Goal: Navigation & Orientation: Find specific page/section

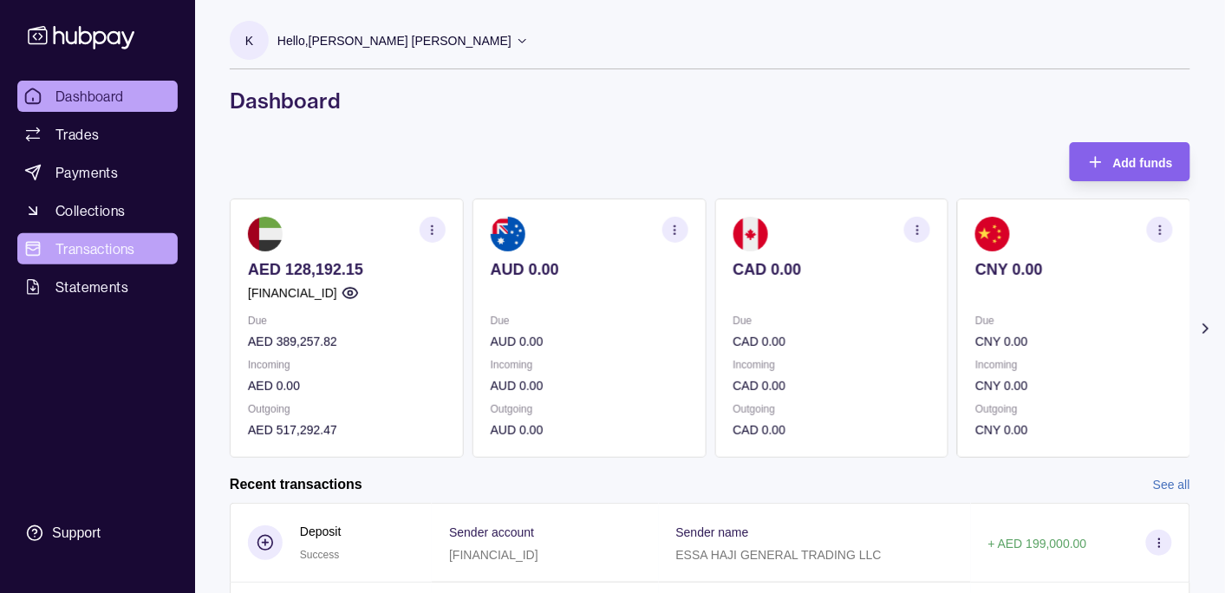
click at [119, 245] on span "Transactions" at bounding box center [95, 248] width 80 height 21
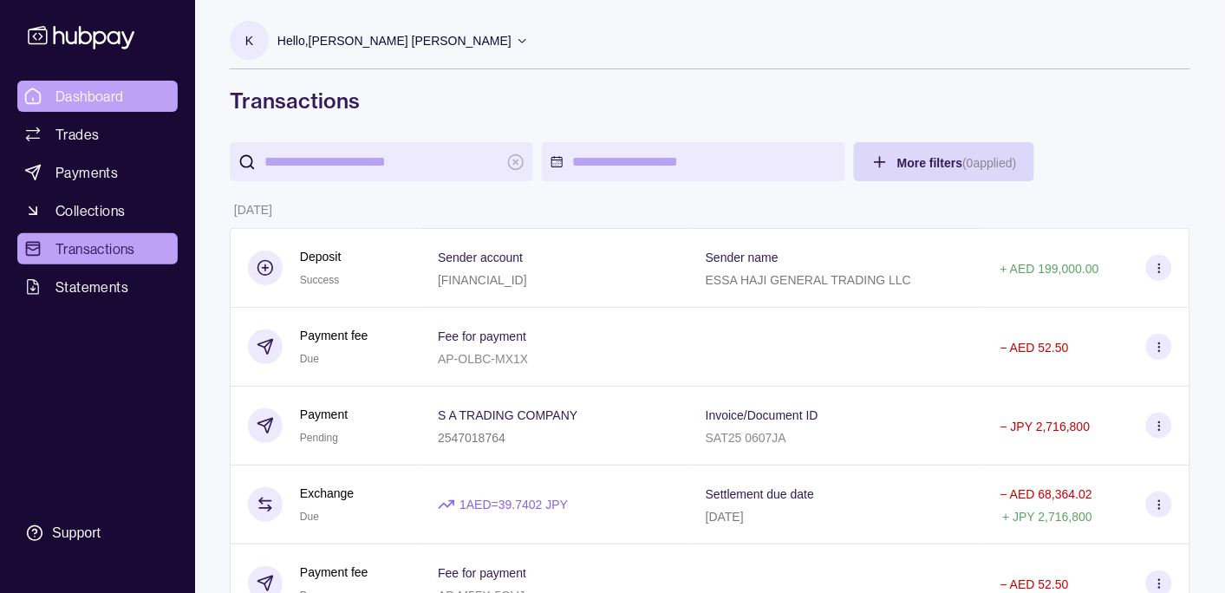
click at [90, 98] on span "Dashboard" at bounding box center [89, 96] width 68 height 21
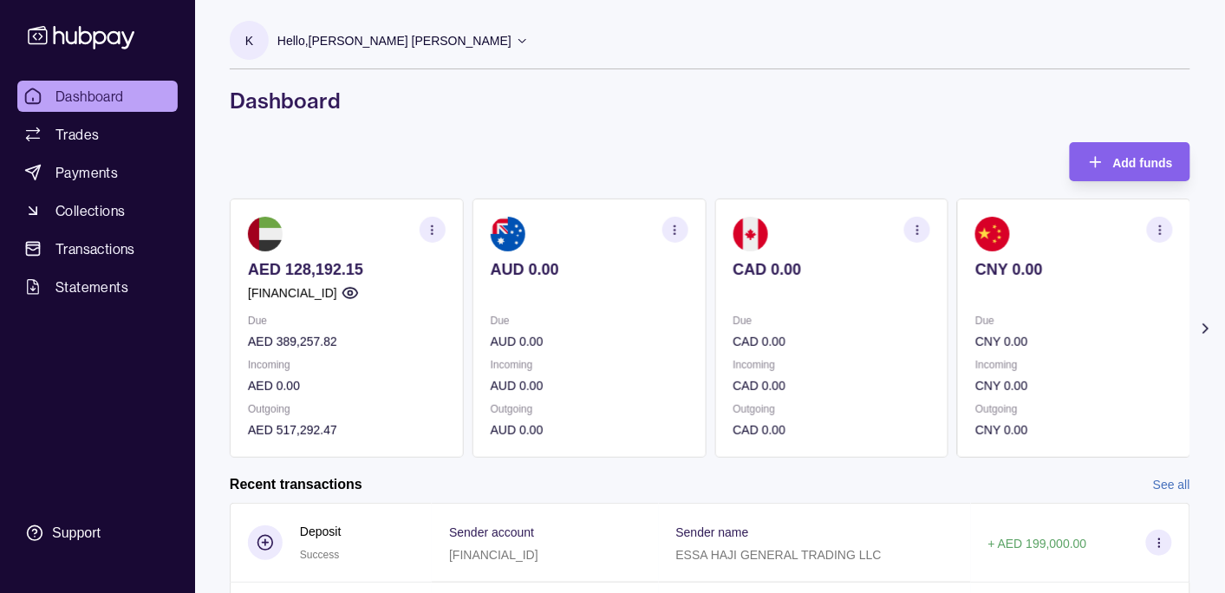
click at [1214, 329] on icon at bounding box center [1205, 328] width 17 height 17
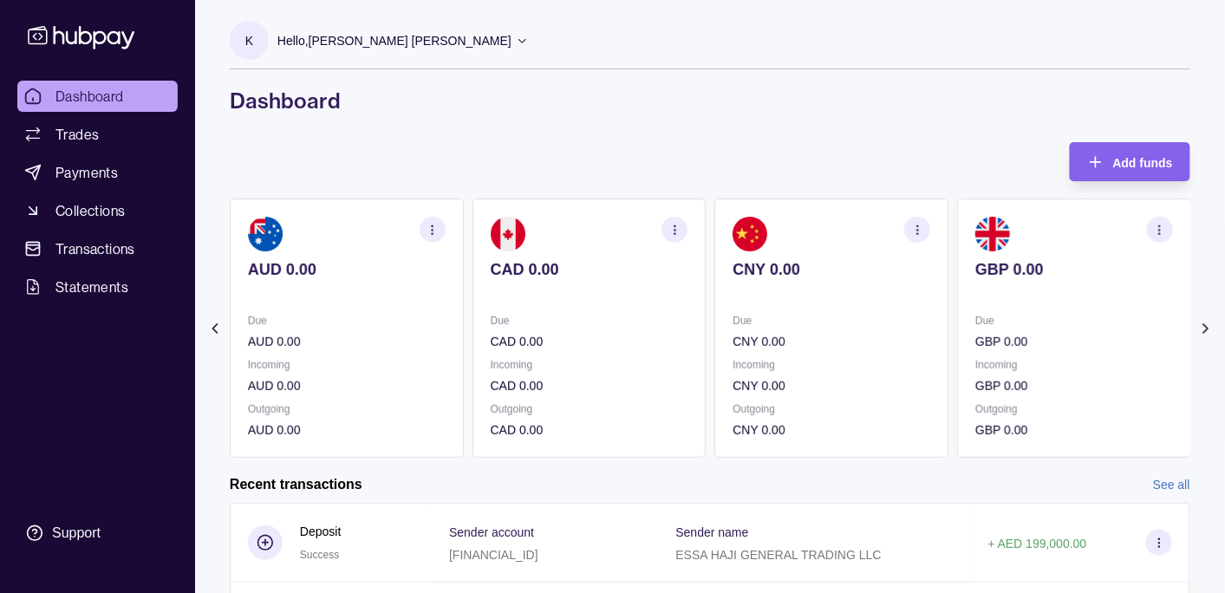
click at [1214, 329] on icon at bounding box center [1205, 328] width 17 height 17
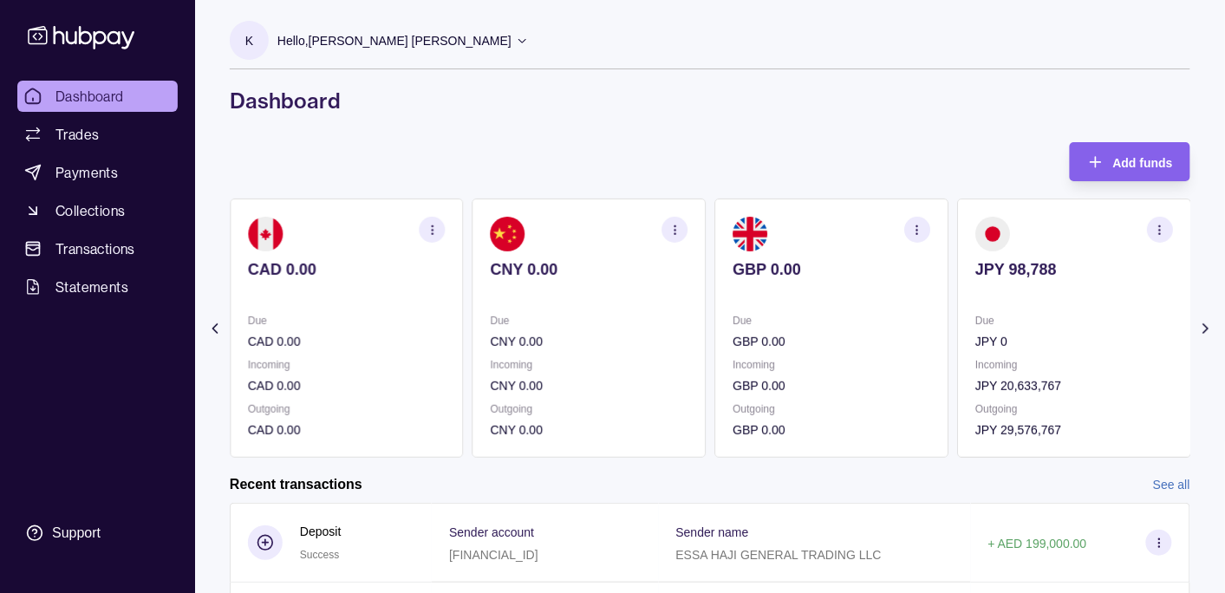
click at [208, 333] on icon at bounding box center [214, 328] width 17 height 17
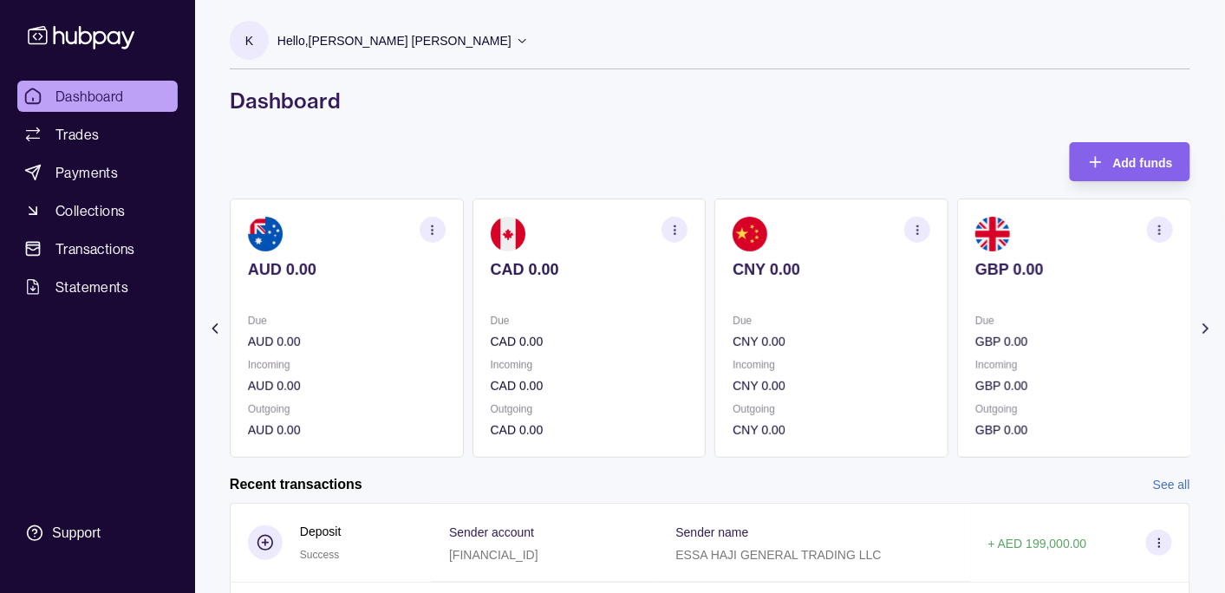
click at [208, 333] on icon at bounding box center [214, 328] width 17 height 17
click at [208, 333] on section "Add funds AED 128,192.15 [FINANCIAL_ID] Due AED 389,257.82 Incoming AED 0.00 Ou…" at bounding box center [710, 537] width 1030 height 791
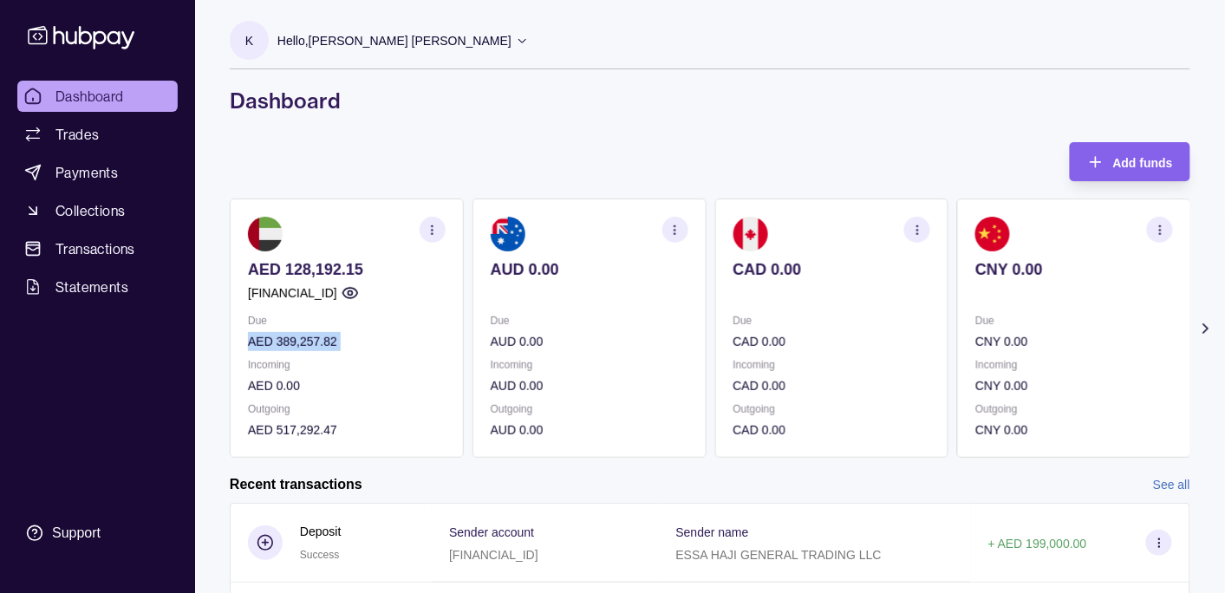
click at [208, 333] on section "Add funds AED 128,192.15 [FINANCIAL_ID] Due AED 389,257.82 Incoming AED 0.00 Ou…" at bounding box center [710, 537] width 1030 height 791
click at [382, 362] on p "Incoming" at bounding box center [347, 364] width 198 height 19
click at [320, 339] on p "AED 389,257.82" at bounding box center [347, 341] width 198 height 19
click at [313, 341] on p "AED 389,257.82" at bounding box center [347, 341] width 198 height 19
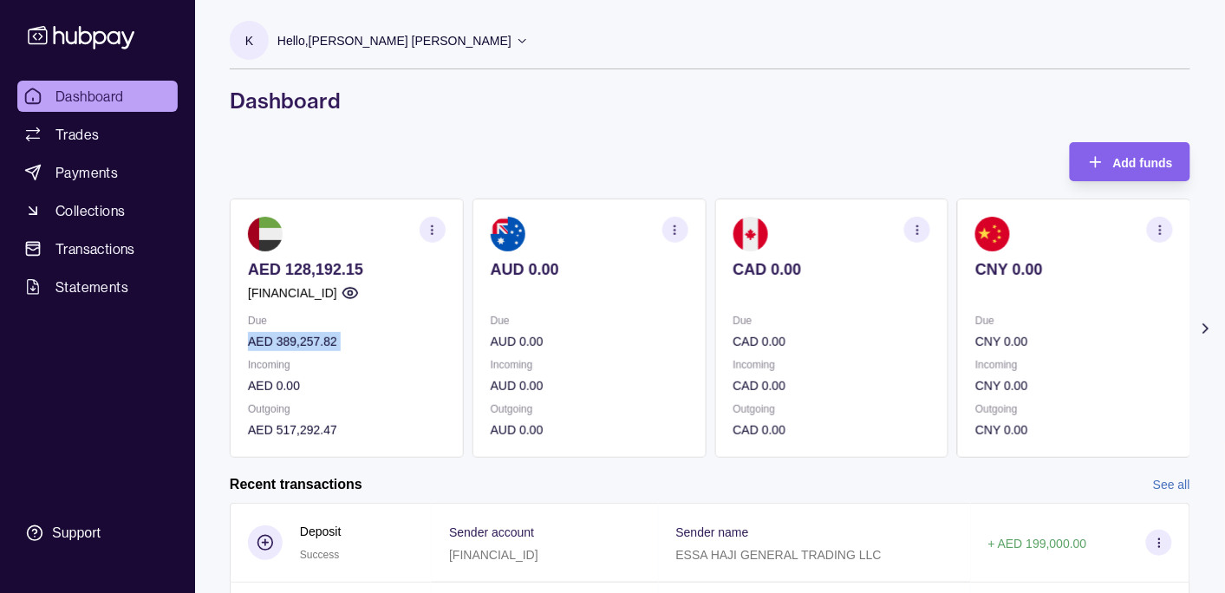
click at [314, 371] on p "Incoming" at bounding box center [347, 364] width 198 height 19
click at [305, 387] on p "AED 0.00" at bounding box center [347, 385] width 198 height 19
click at [568, 401] on section "AUD 0.00 Due AUD 0.00 Incoming AUD 0.00 Outgoing AUD 0.00" at bounding box center [590, 328] width 234 height 259
click at [975, 339] on div "AED 128,192.15 [FINANCIAL_ID] Due AED 389,257.82 Incoming AED 0.00 Outgoing AED…" at bounding box center [710, 328] width 961 height 259
click at [524, 336] on div "AED 128,192.15 [FINANCIAL_ID] Due AED 389,257.82 Incoming AED 0.00 Outgoing AED…" at bounding box center [710, 328] width 961 height 259
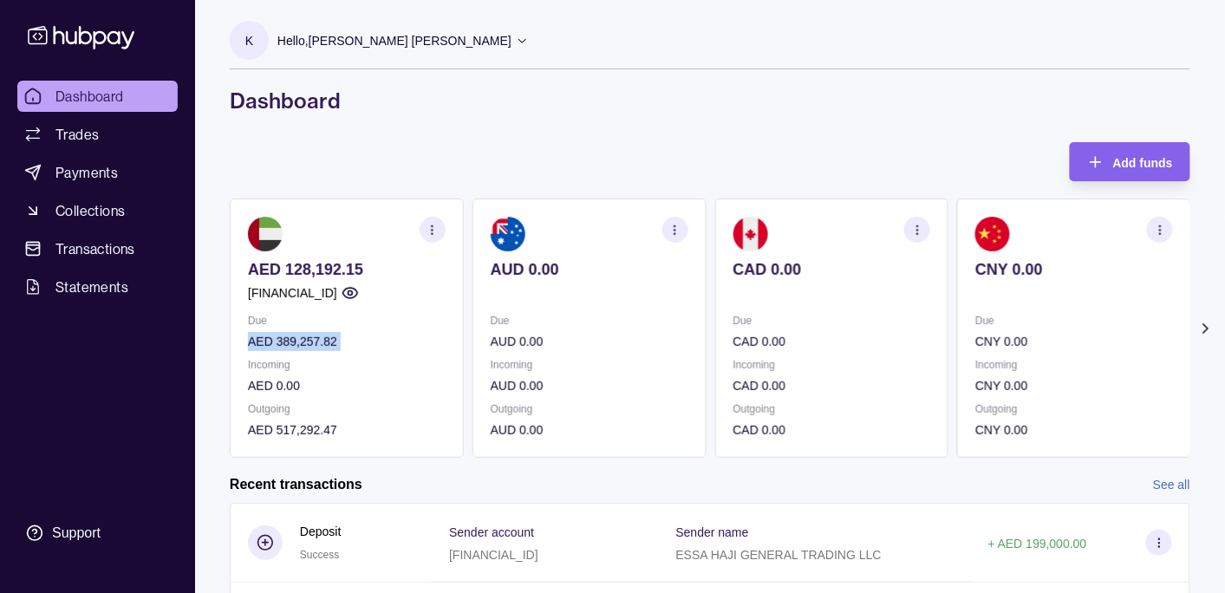
click at [316, 336] on p "AED 389,257.82" at bounding box center [347, 341] width 198 height 19
click at [550, 150] on div "Add funds AED 128,192.15 [FINANCIAL_ID] Due AED 389,257.82 Incoming AED 0.00 Ou…" at bounding box center [710, 300] width 961 height 316
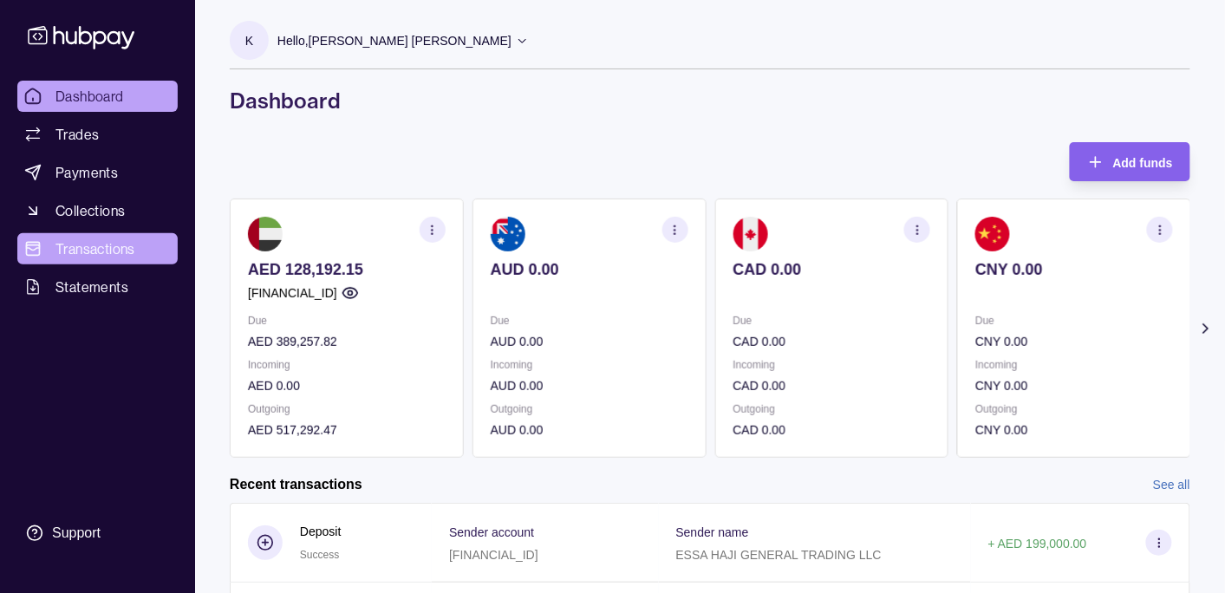
click at [108, 240] on span "Transactions" at bounding box center [95, 248] width 80 height 21
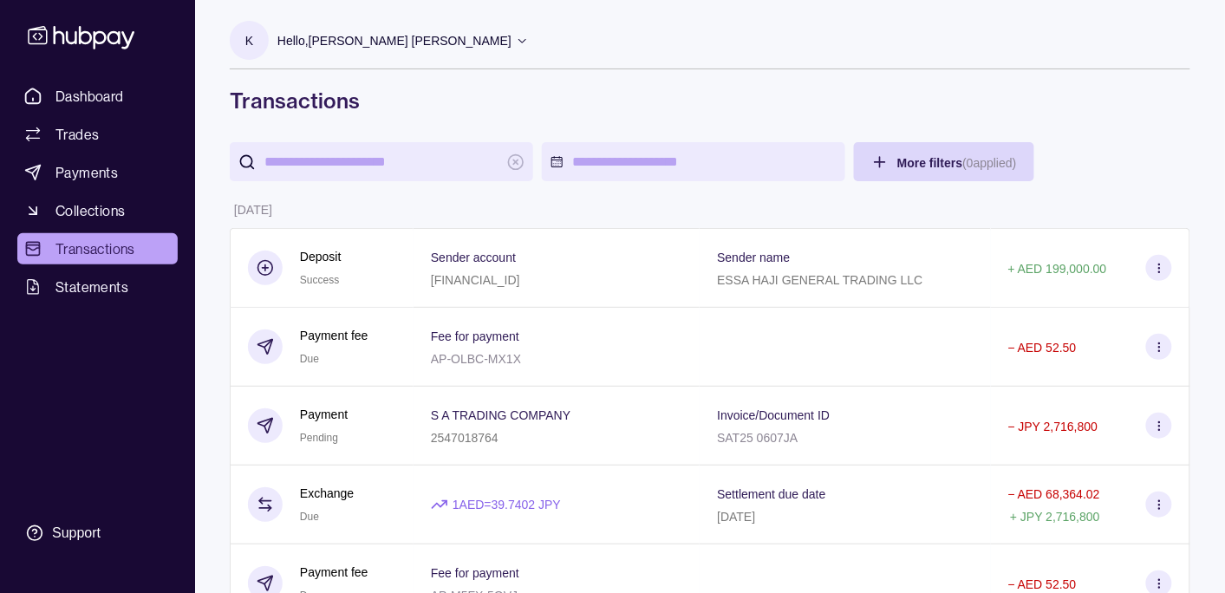
click at [355, 39] on p "Hello, [PERSON_NAME] [PERSON_NAME]" at bounding box center [394, 40] width 234 height 19
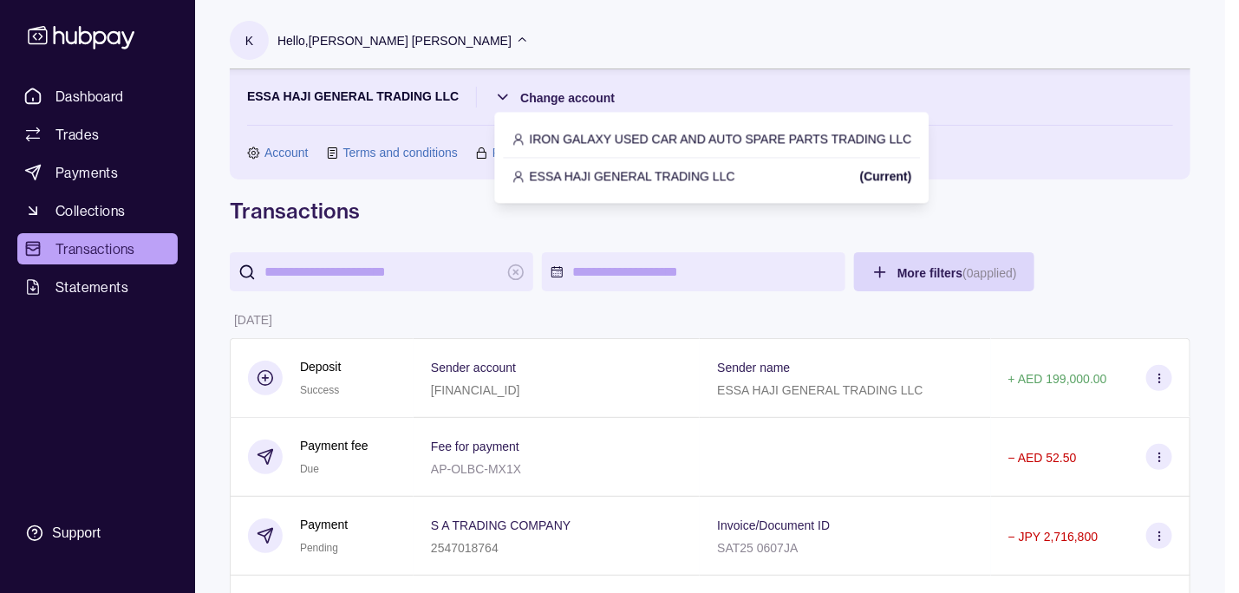
click at [597, 142] on p "IRON GALAXY USED CAR AND AUTO SPARE PARTS TRADING LLC" at bounding box center [721, 138] width 382 height 19
